Goal: Find contact information: Find contact information

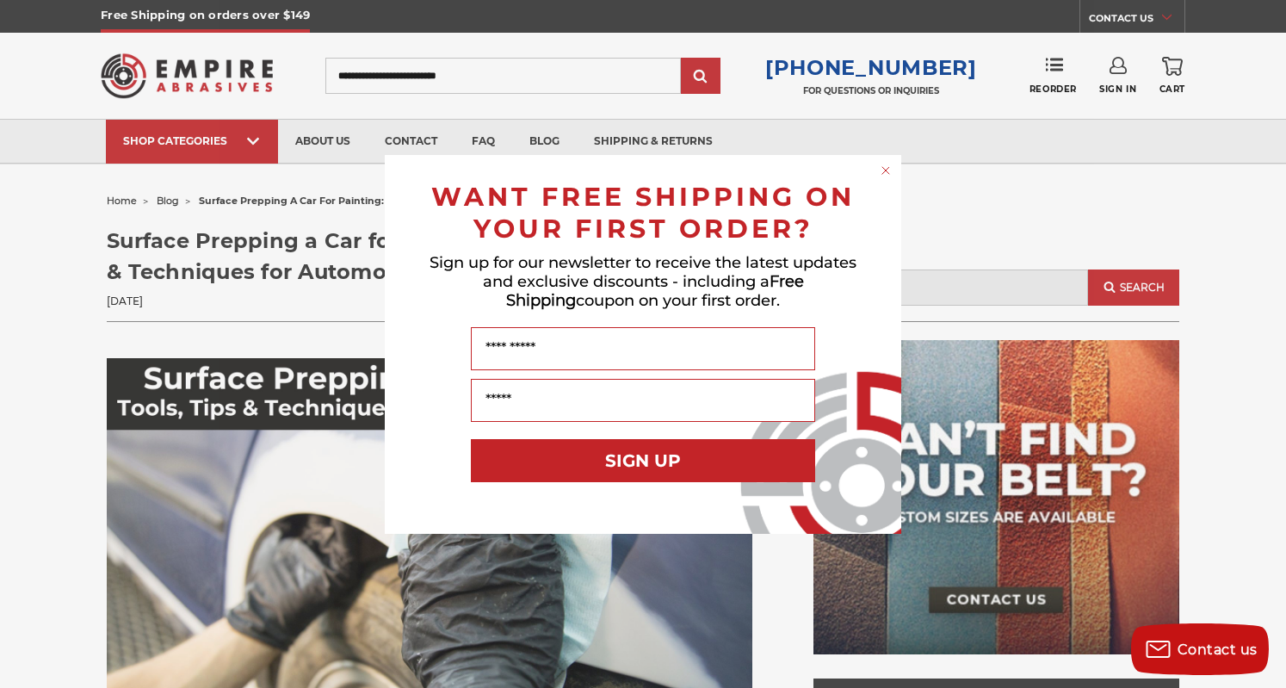
click at [888, 166] on circle "Close dialog" at bounding box center [886, 170] width 16 height 16
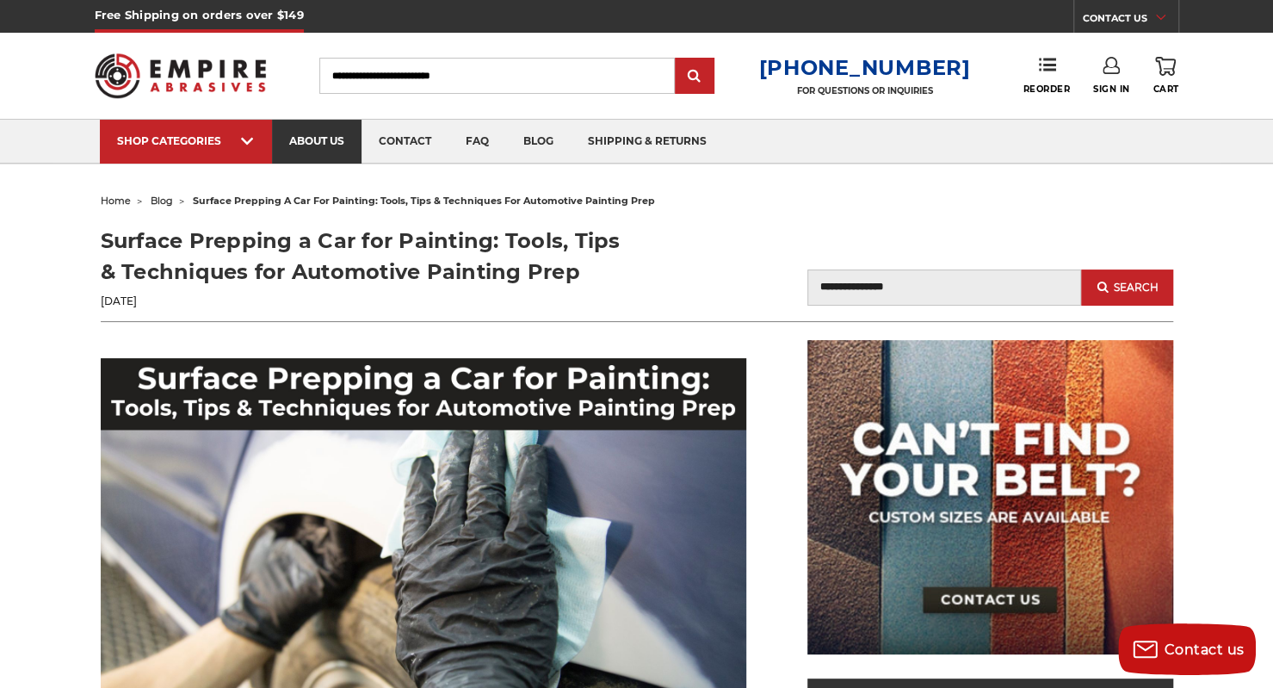
click at [335, 141] on link "about us" at bounding box center [317, 142] width 90 height 44
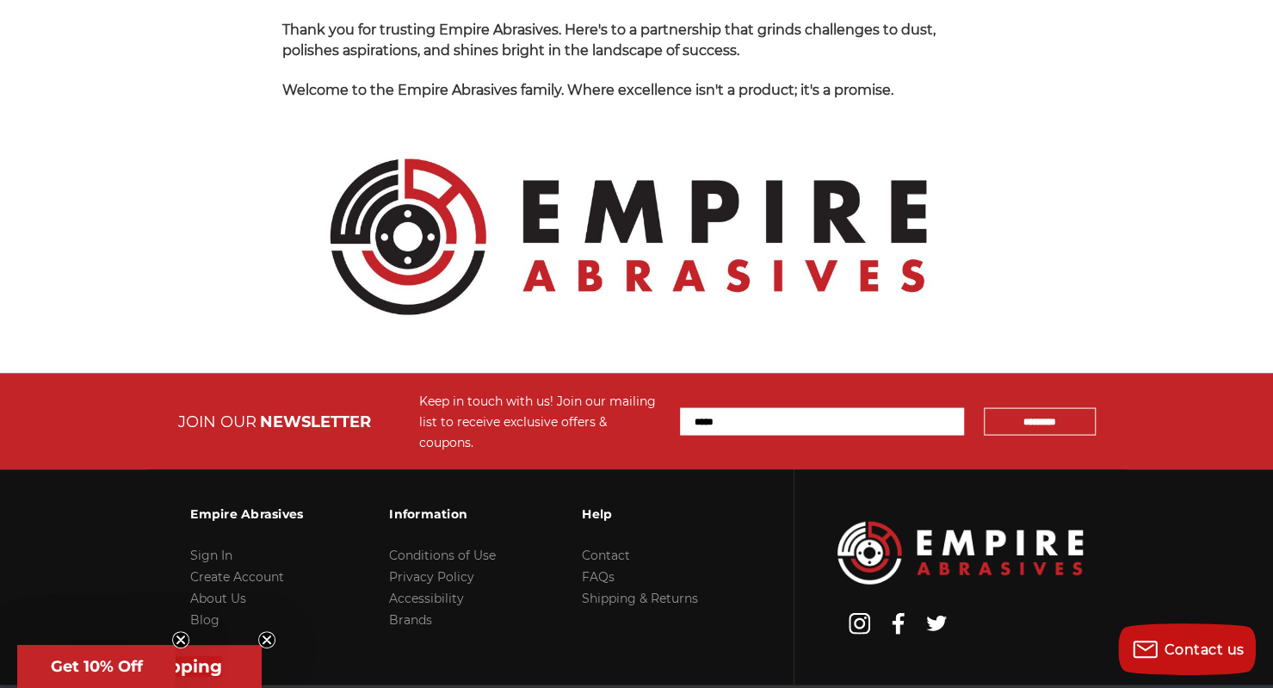
scroll to position [1828, 0]
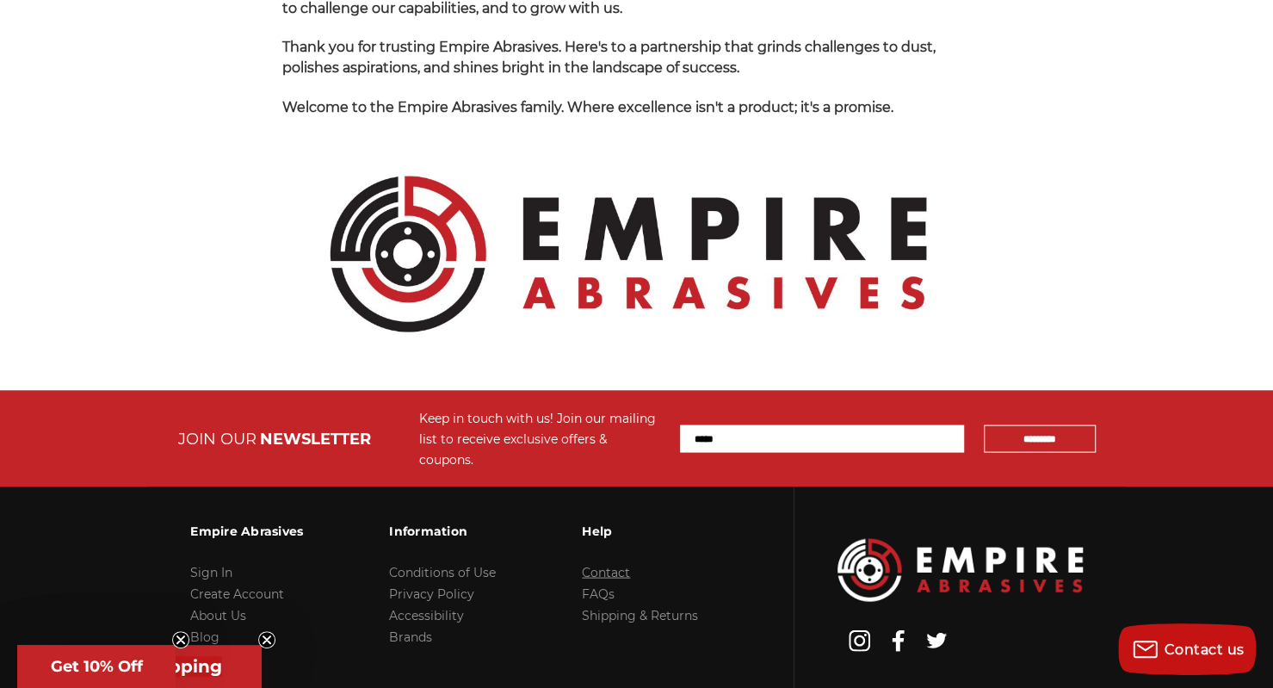
click at [620, 564] on link "Contact" at bounding box center [606, 571] width 48 height 15
